Goal: Task Accomplishment & Management: Use online tool/utility

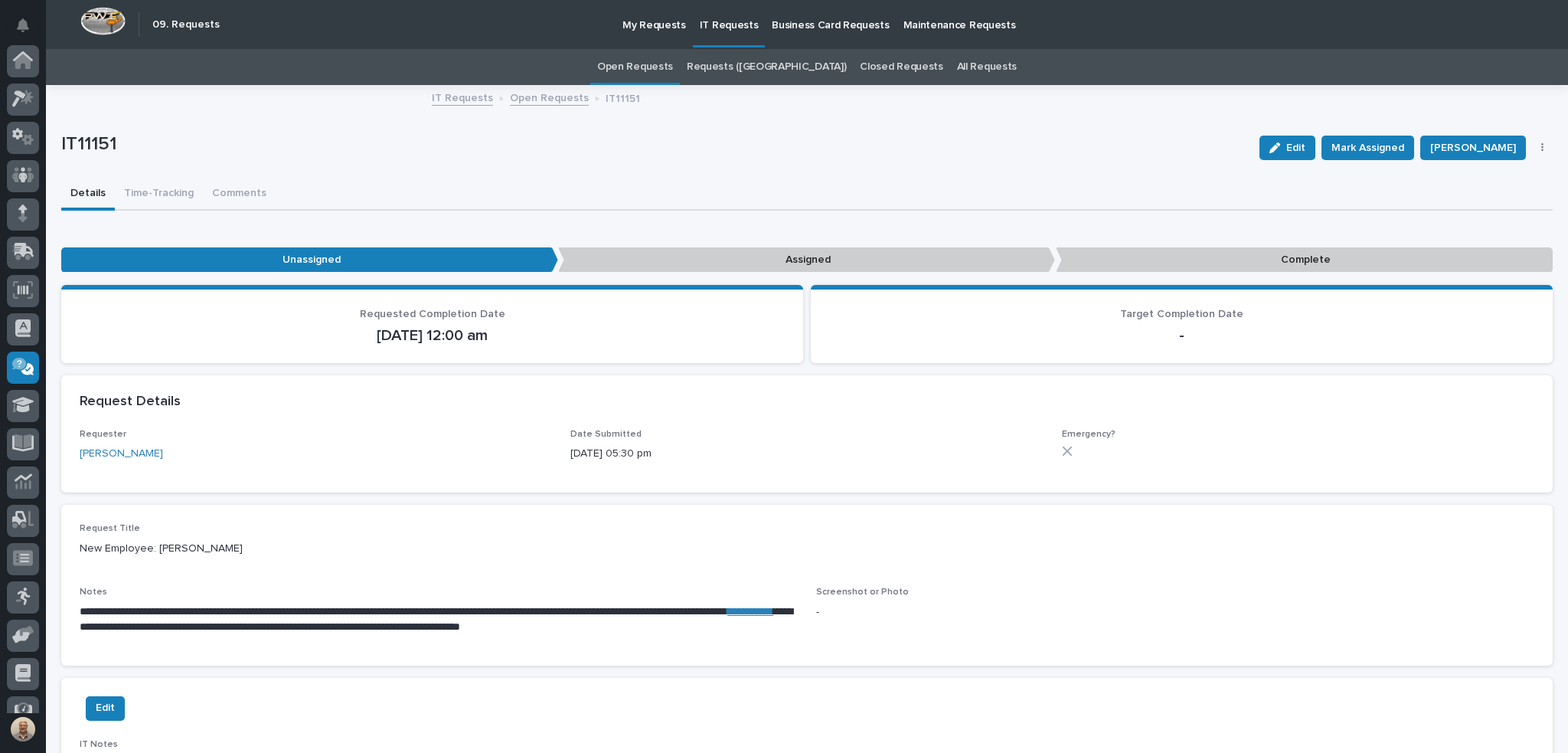
scroll to position [97, 0]
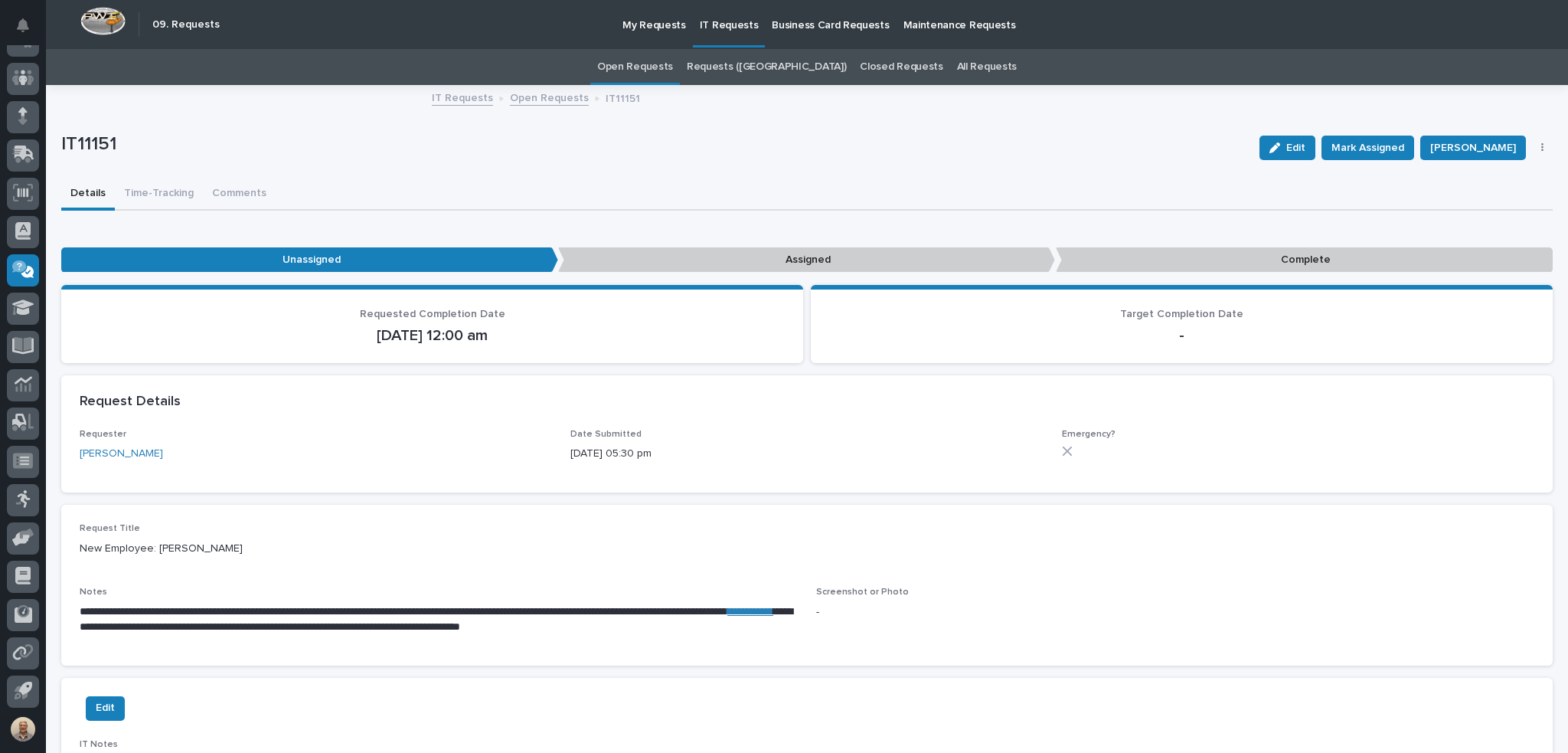
click at [723, 30] on p "IT Requests" at bounding box center [729, 16] width 59 height 32
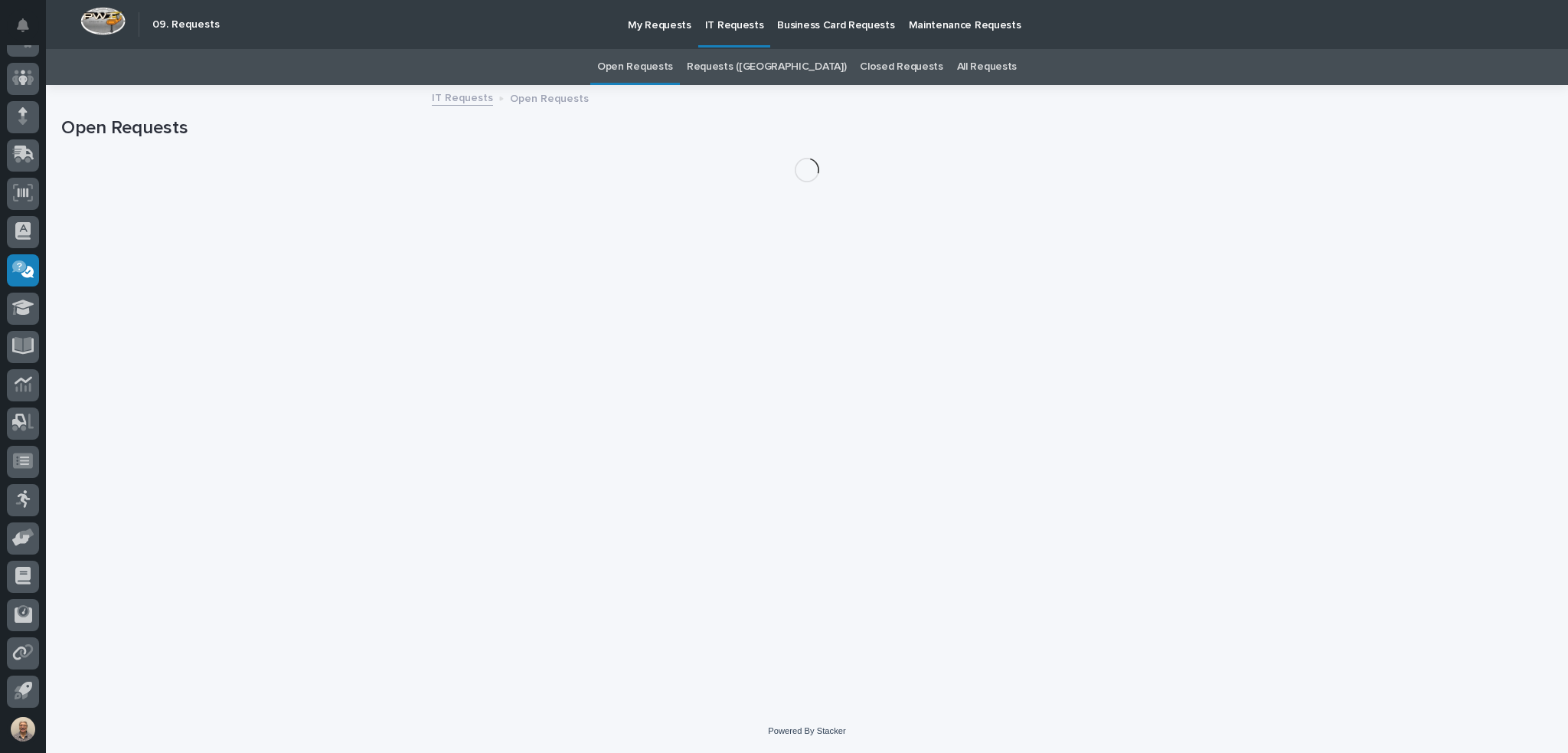
scroll to position [172, 0]
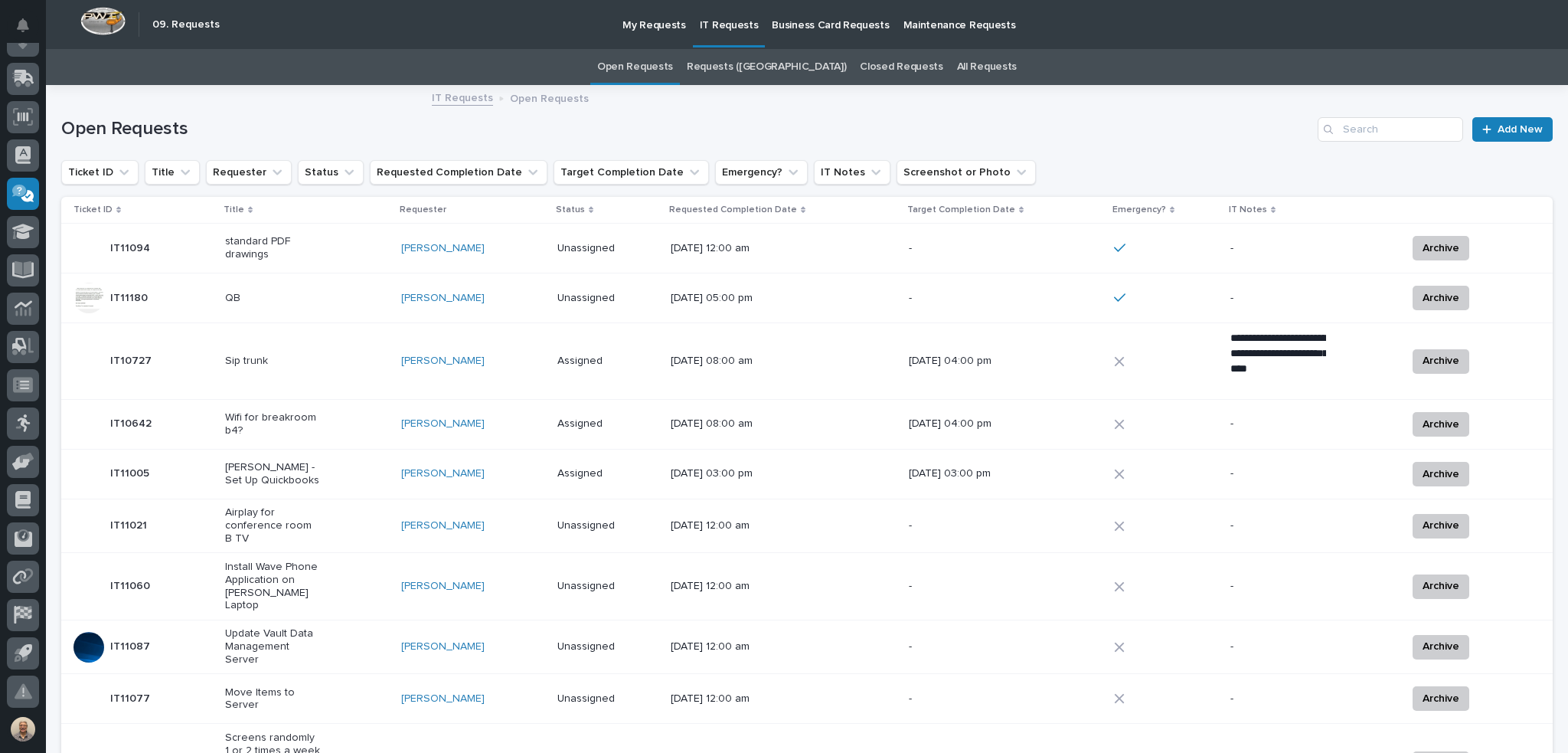
click at [759, 291] on p "[DATE] 05:00 pm" at bounding box center [718, 298] width 96 height 13
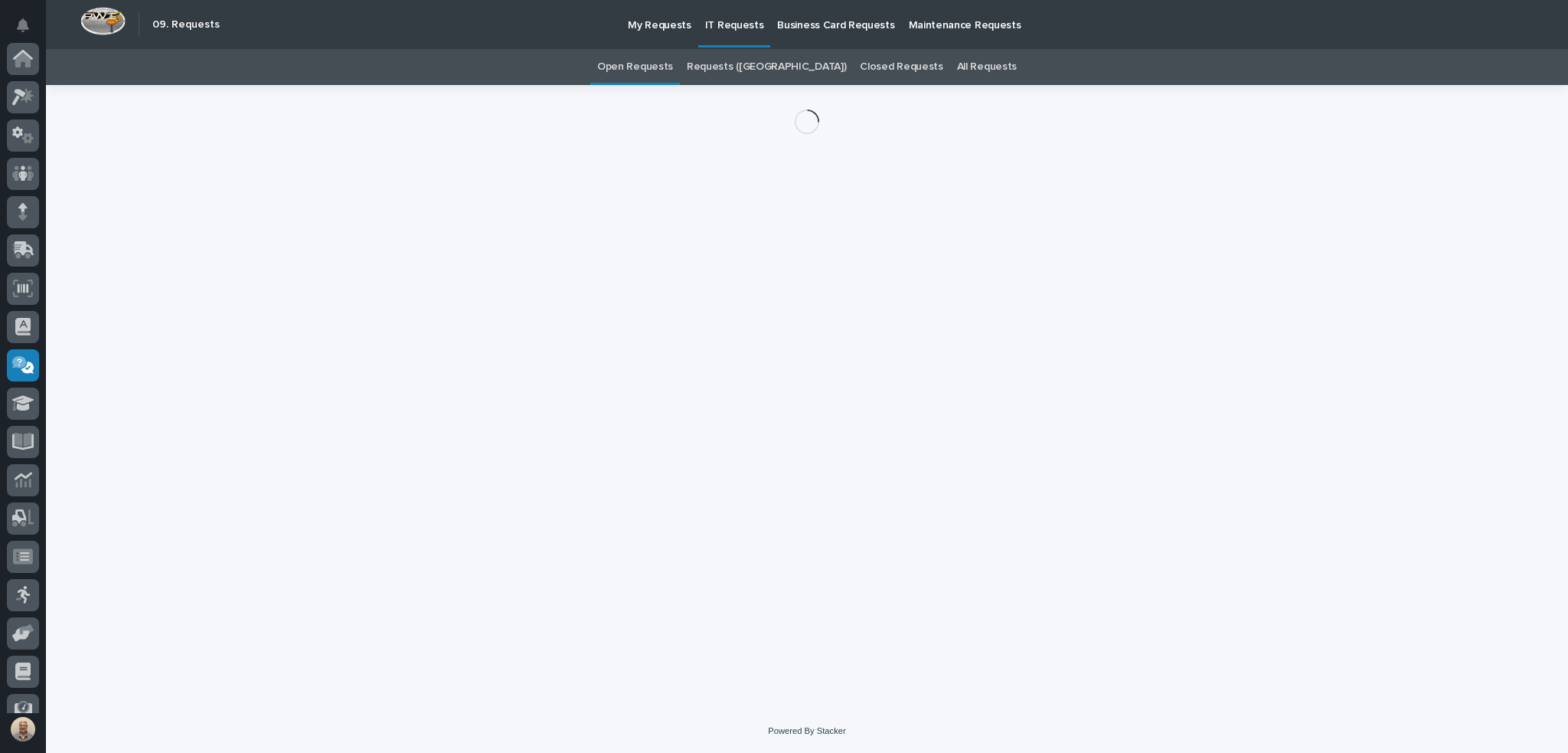
scroll to position [172, 0]
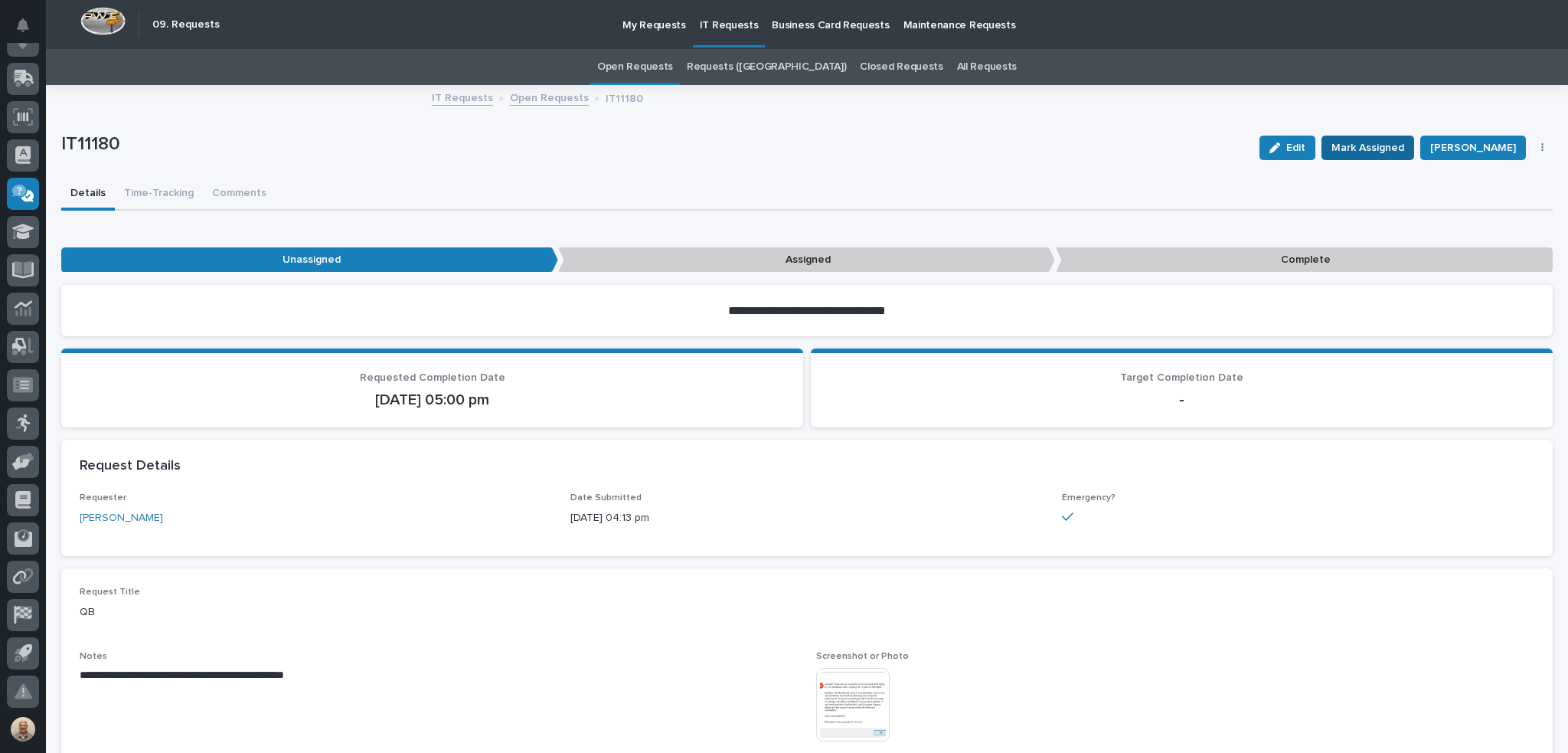
click at [1353, 144] on span "Mark Assigned" at bounding box center [1368, 147] width 73 height 18
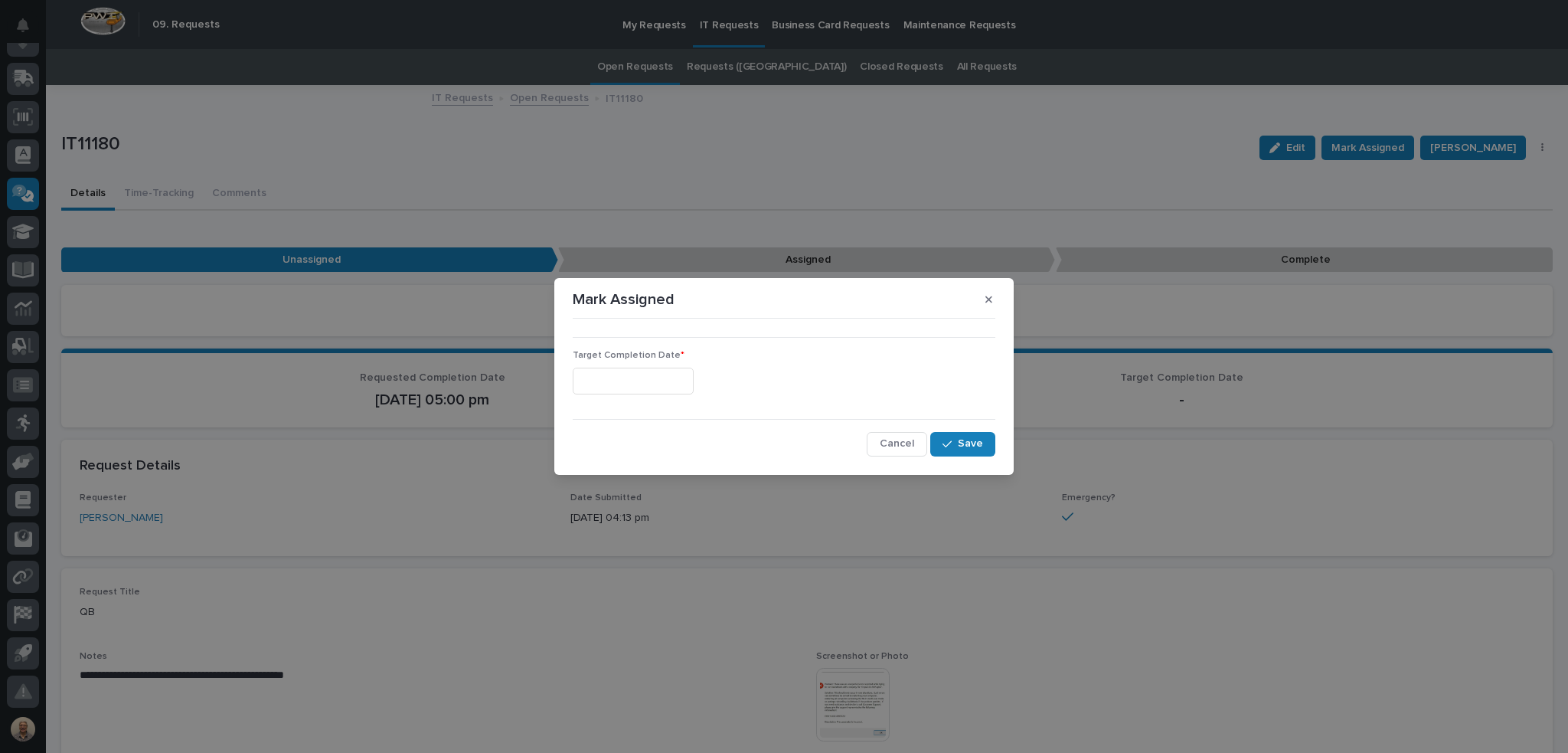
click at [694, 376] on input "text" at bounding box center [633, 381] width 121 height 27
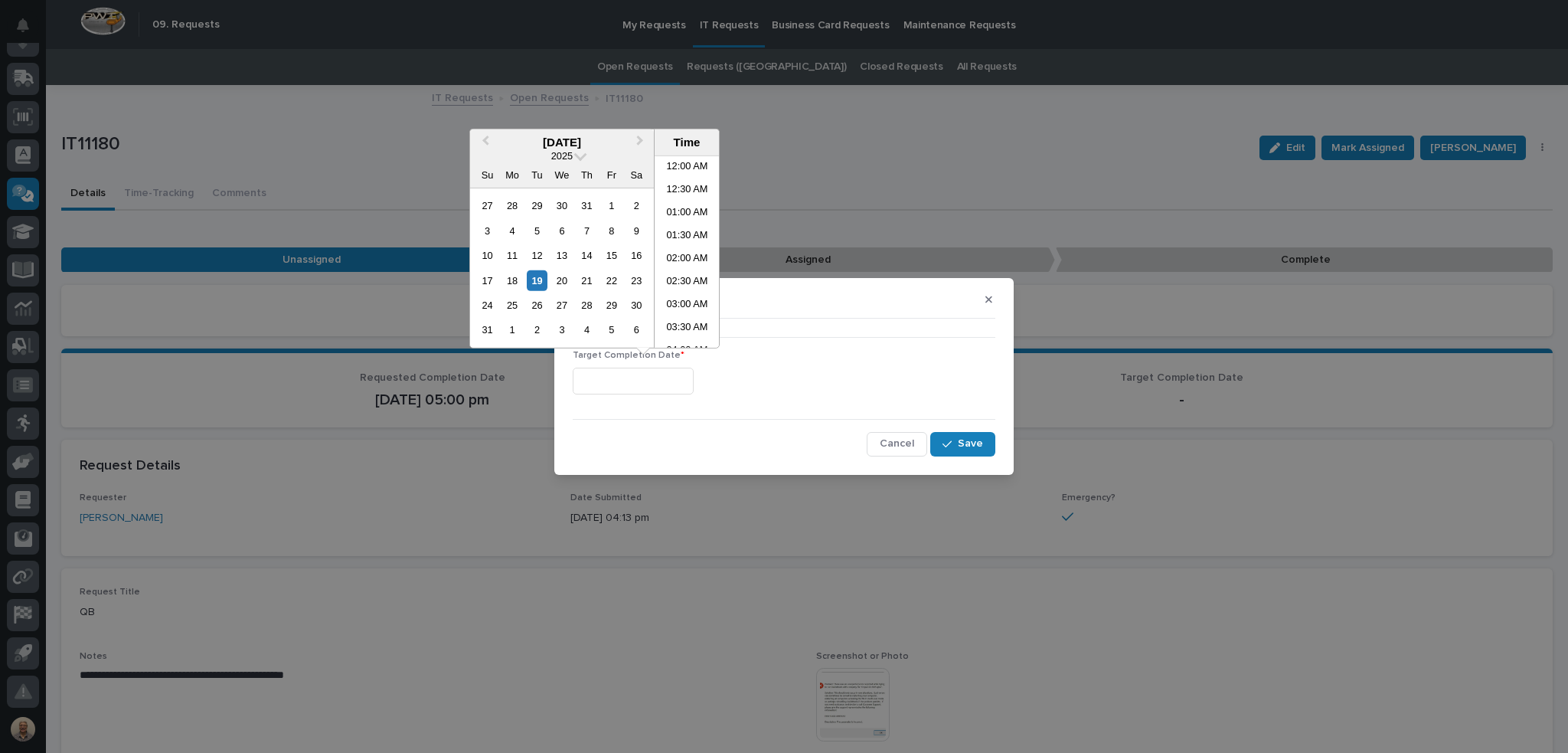
scroll to position [283, 0]
click at [505, 280] on div "18" at bounding box center [512, 280] width 21 height 21
click at [686, 239] on li "04:00 PM" at bounding box center [687, 236] width 65 height 23
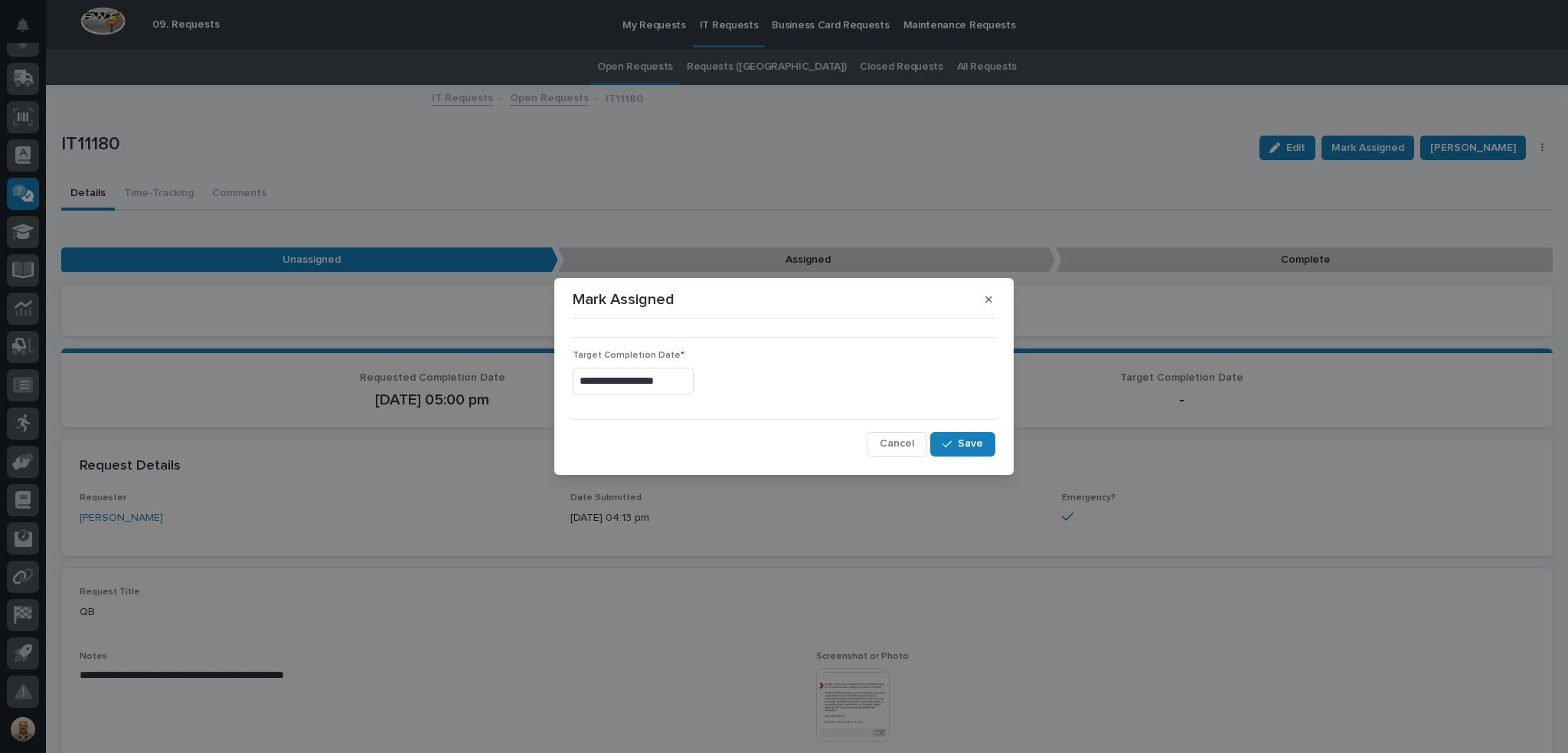
type input "**********"
click at [980, 450] on span "Save" at bounding box center [971, 443] width 25 height 13
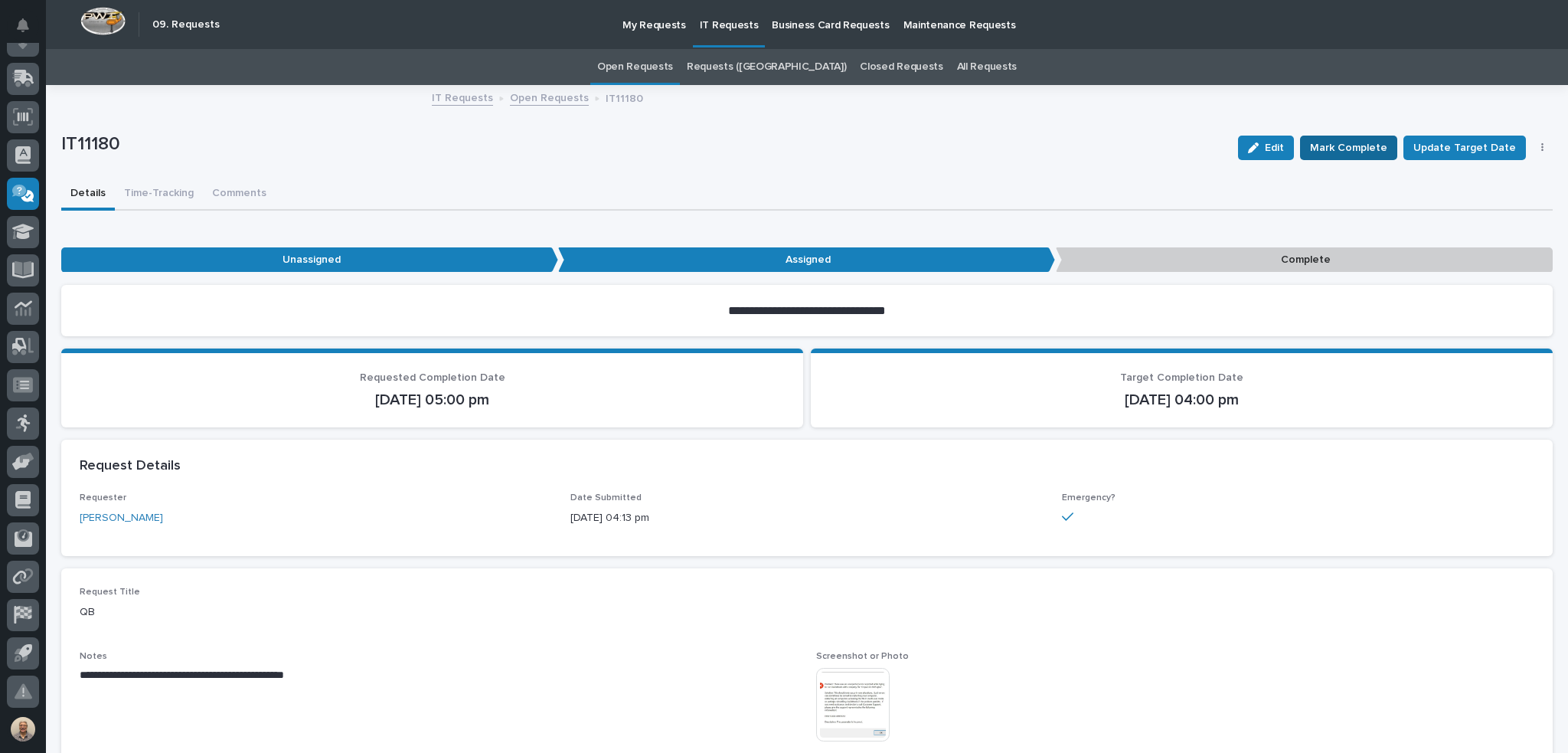
click at [1347, 147] on span "Mark Complete" at bounding box center [1349, 147] width 78 height 18
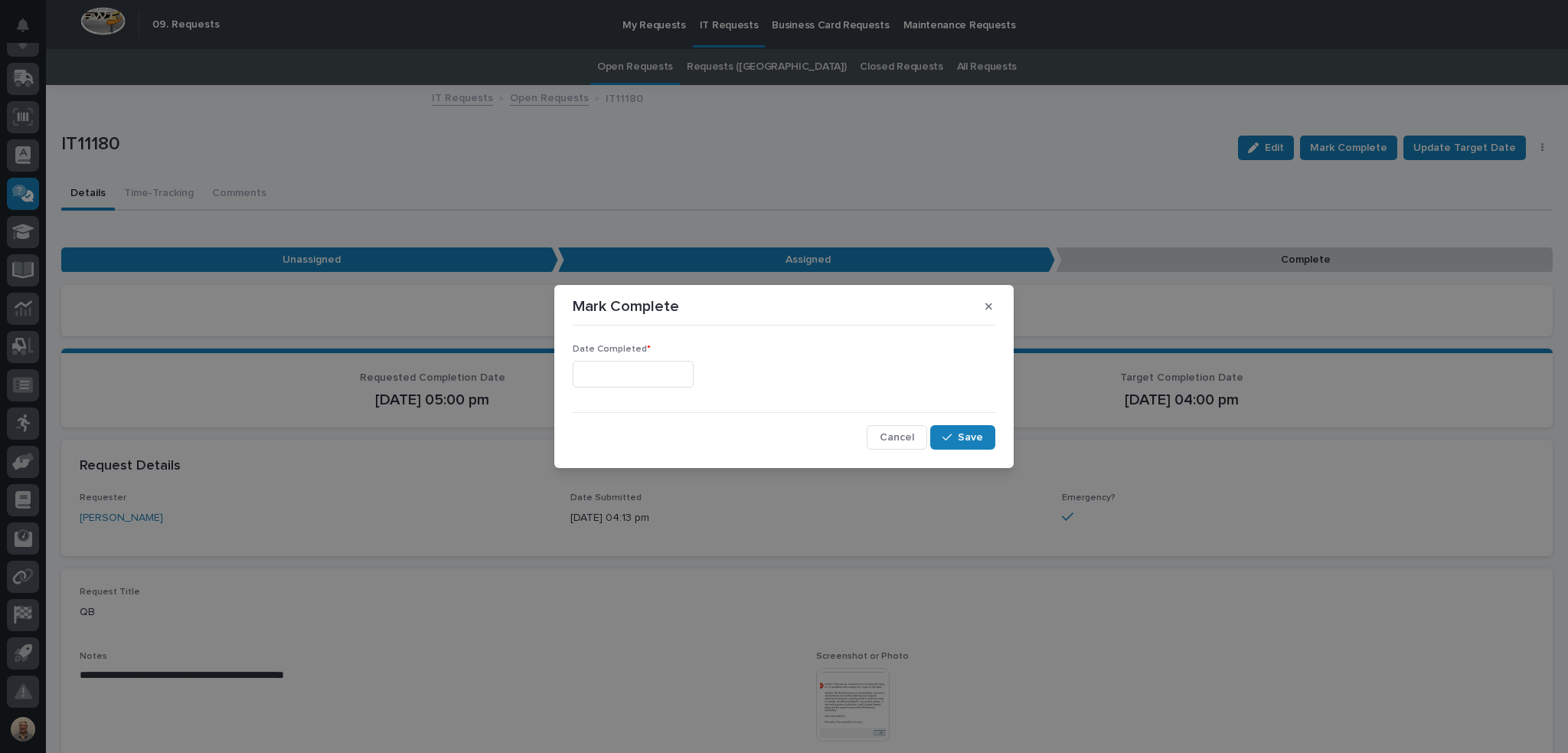
click at [676, 371] on input "text" at bounding box center [633, 374] width 121 height 27
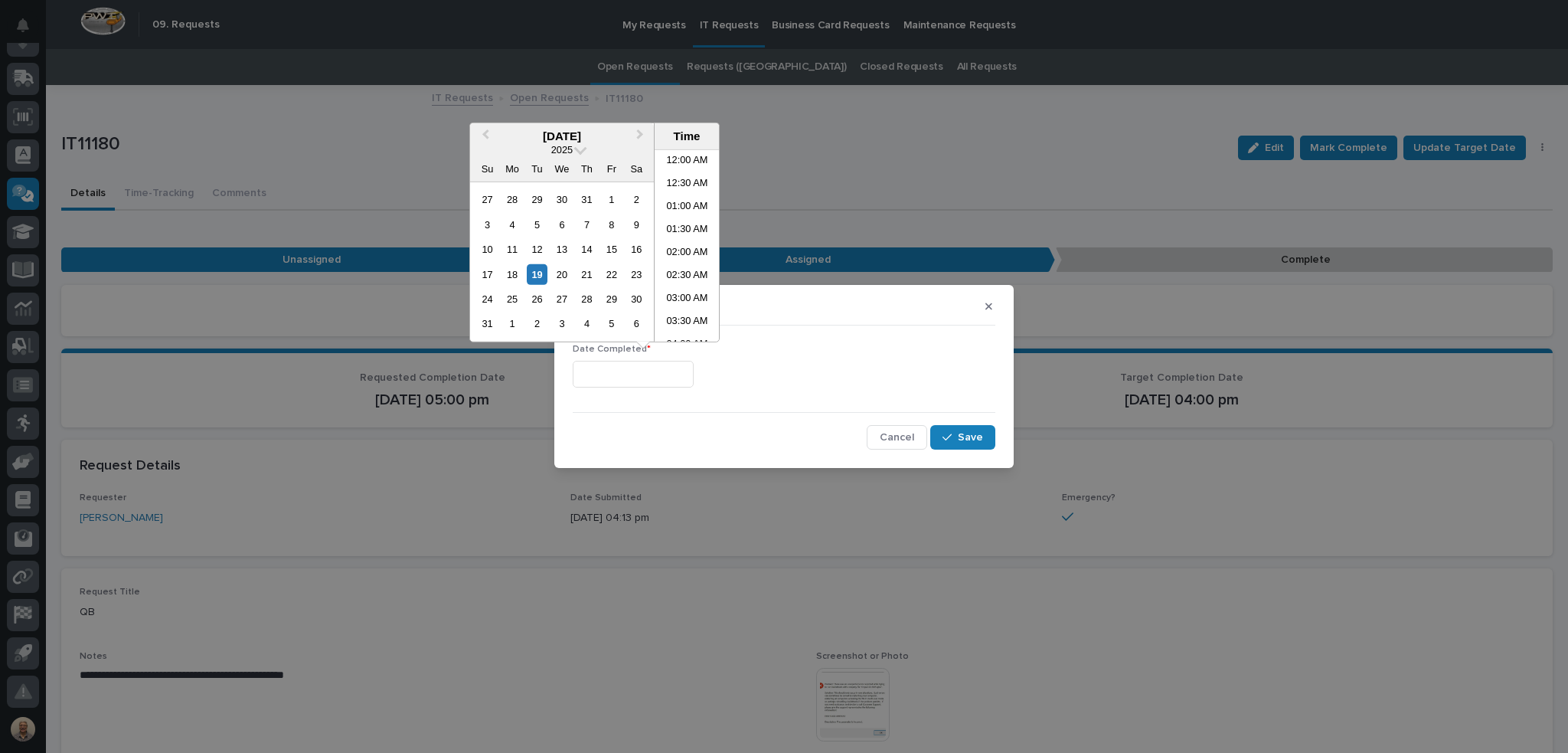
scroll to position [283, 0]
click at [516, 275] on div "18" at bounding box center [512, 274] width 21 height 21
click at [689, 253] on li "04:30 PM" at bounding box center [687, 253] width 65 height 23
type input "**********"
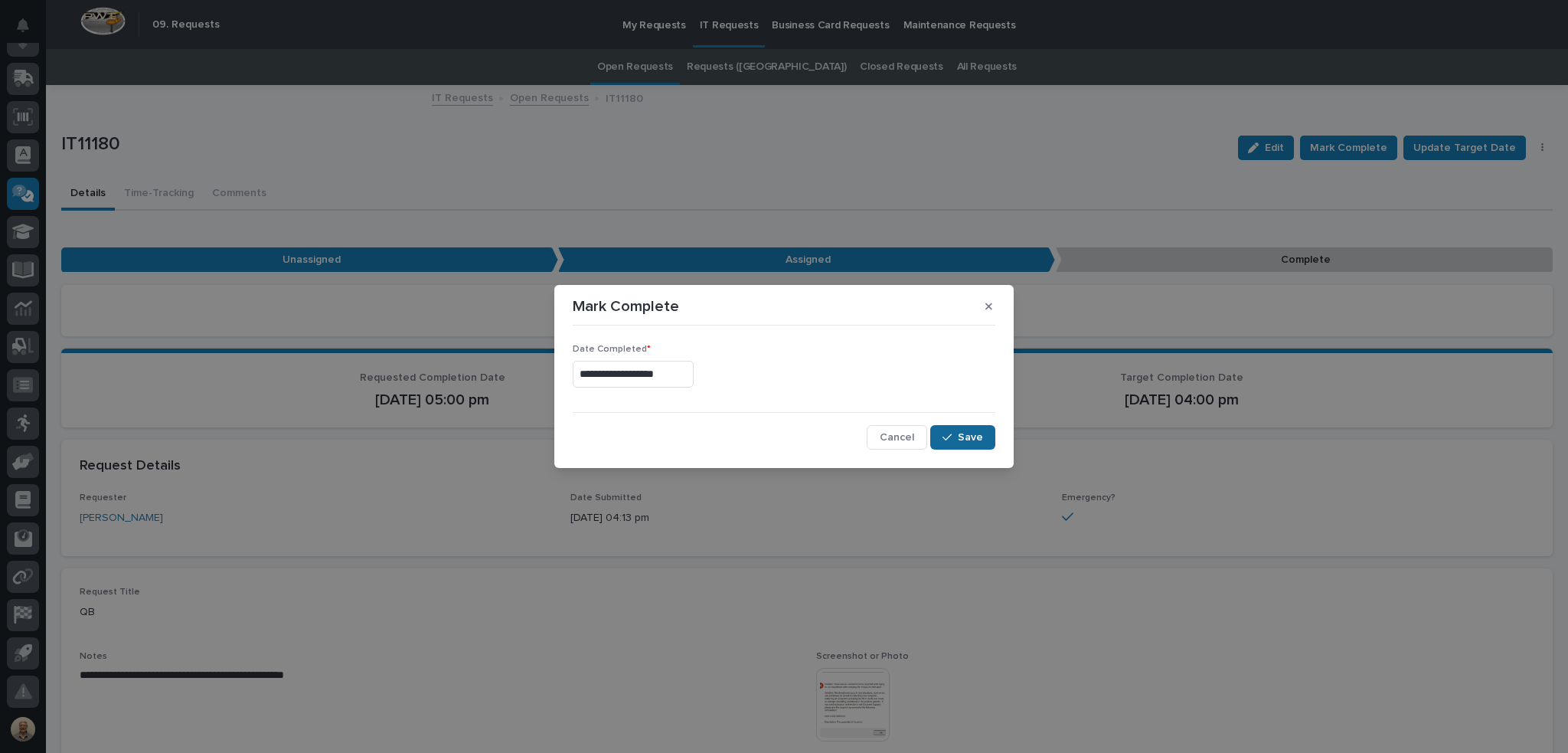
click at [964, 437] on span "Save" at bounding box center [971, 436] width 25 height 13
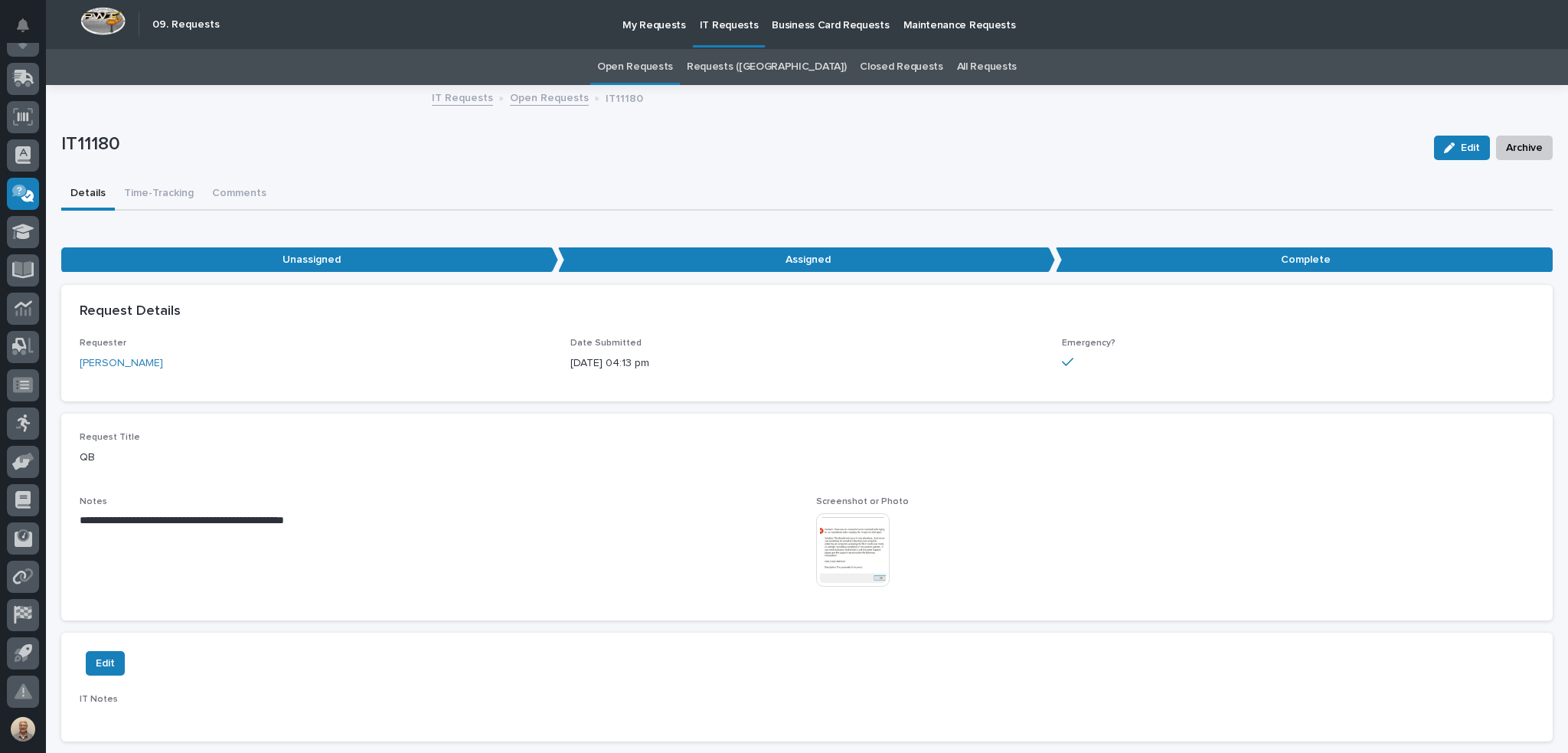
click at [717, 28] on p "IT Requests" at bounding box center [729, 16] width 59 height 32
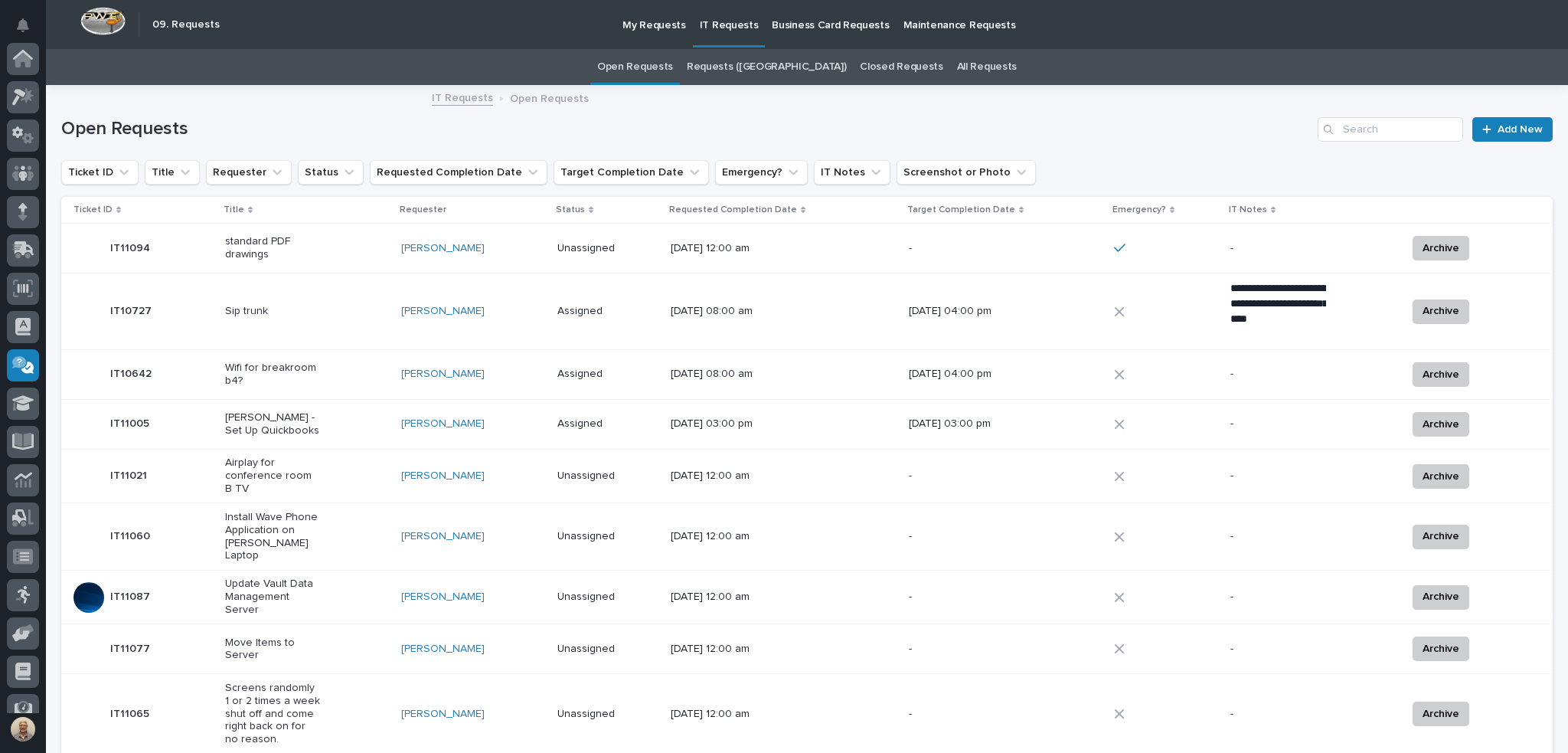
scroll to position [172, 0]
